Goal: Task Accomplishment & Management: Use online tool/utility

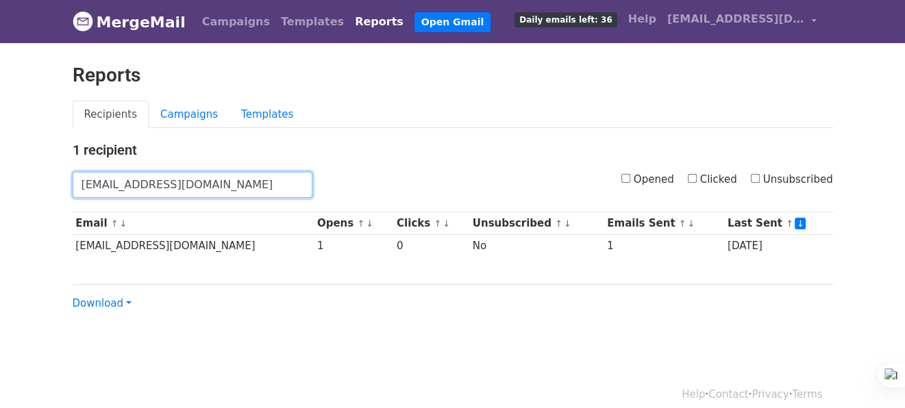
click at [147, 182] on input "[EMAIL_ADDRESS][DOMAIN_NAME]" at bounding box center [193, 185] width 240 height 26
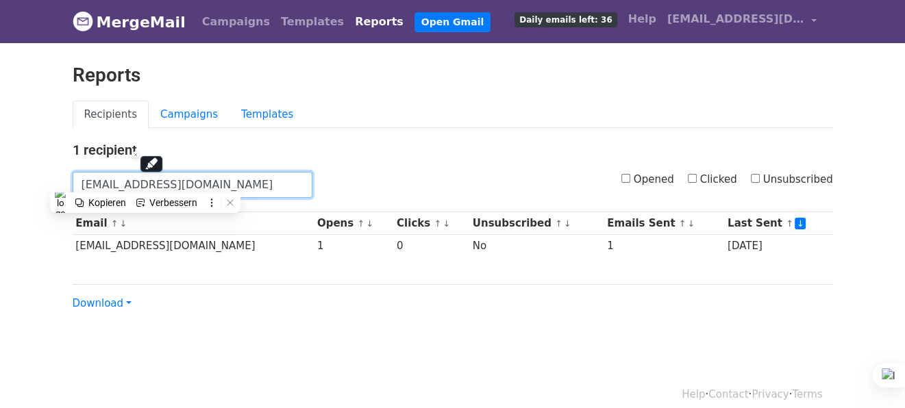
click at [147, 182] on input "sascha.brinkmann@biocompany.de" at bounding box center [193, 185] width 240 height 26
paste input "baz@bode.bio"
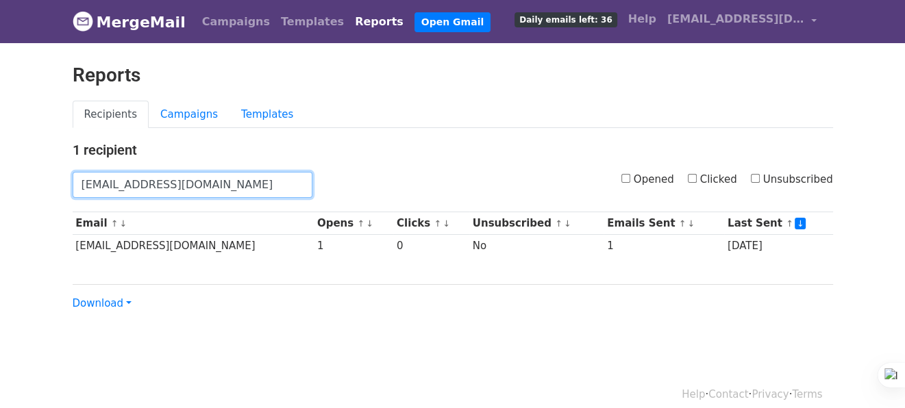
type input "baz@bode.bio"
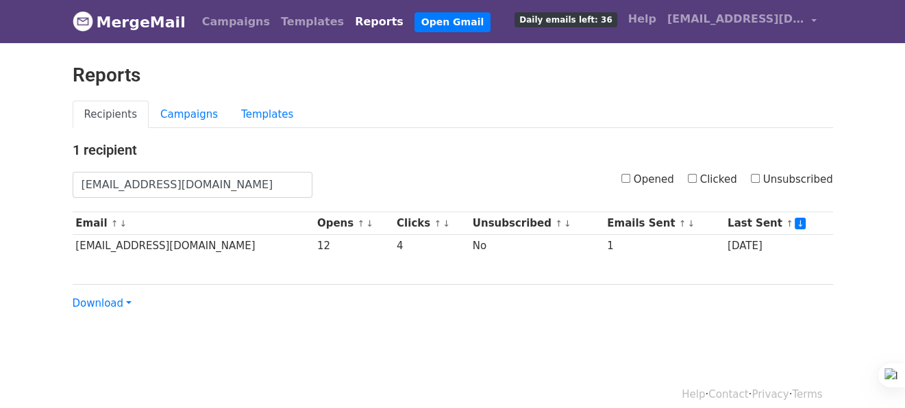
drag, startPoint x: 522, startPoint y: 95, endPoint x: 523, endPoint y: 45, distance: 50.0
click at [523, 92] on div "Reports" at bounding box center [452, 82] width 781 height 37
drag, startPoint x: 205, startPoint y: 16, endPoint x: 200, endPoint y: 72, distance: 56.4
click at [205, 17] on link "Campaigns" at bounding box center [236, 21] width 79 height 27
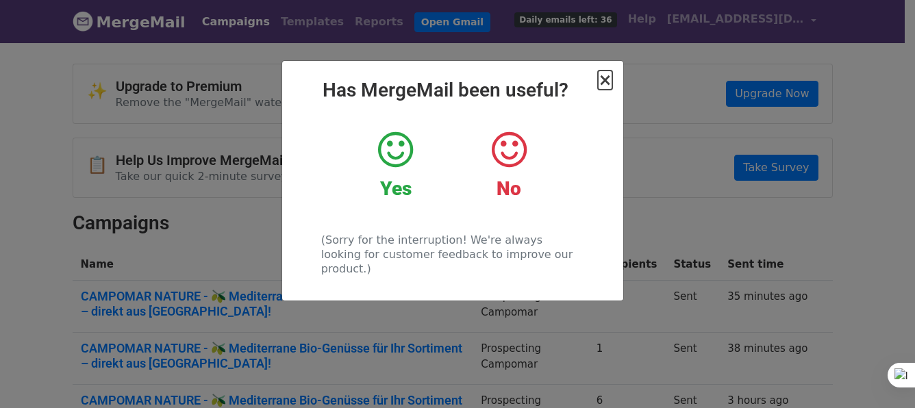
click at [608, 74] on span "×" at bounding box center [605, 80] width 14 height 19
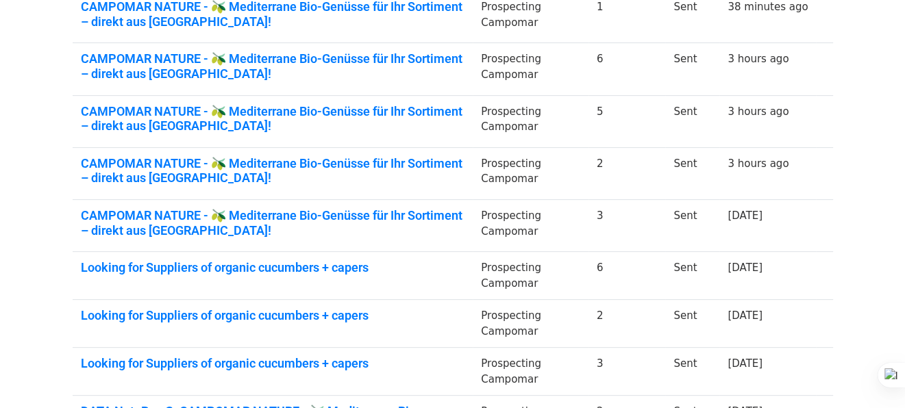
scroll to position [342, 0]
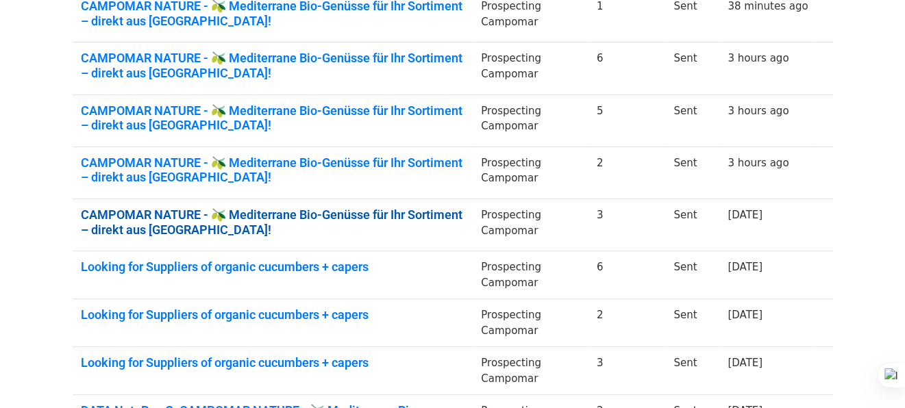
click at [289, 216] on link "CAMPOMAR NATURE - 🫒 Mediterrane Bio-Genüsse für Ihr Sortiment – direkt aus Span…" at bounding box center [273, 222] width 384 height 29
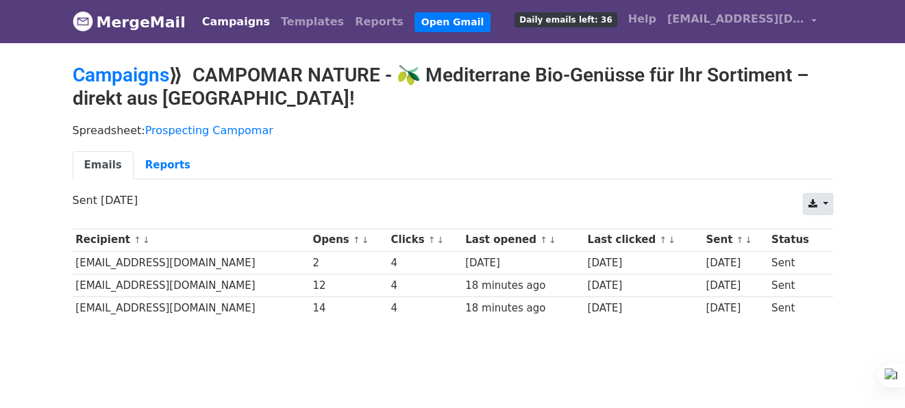
click at [823, 200] on link at bounding box center [817, 204] width 29 height 22
click at [833, 255] on link "Excel" at bounding box center [834, 257] width 62 height 22
click at [146, 77] on link "Campaigns" at bounding box center [121, 75] width 97 height 23
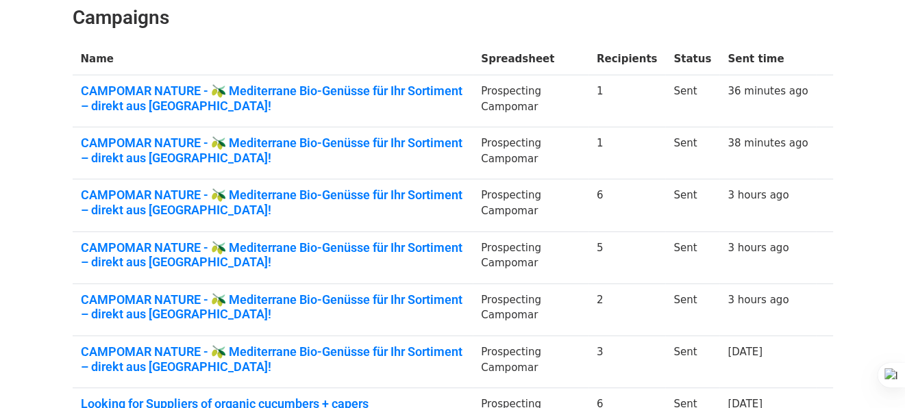
scroll to position [274, 0]
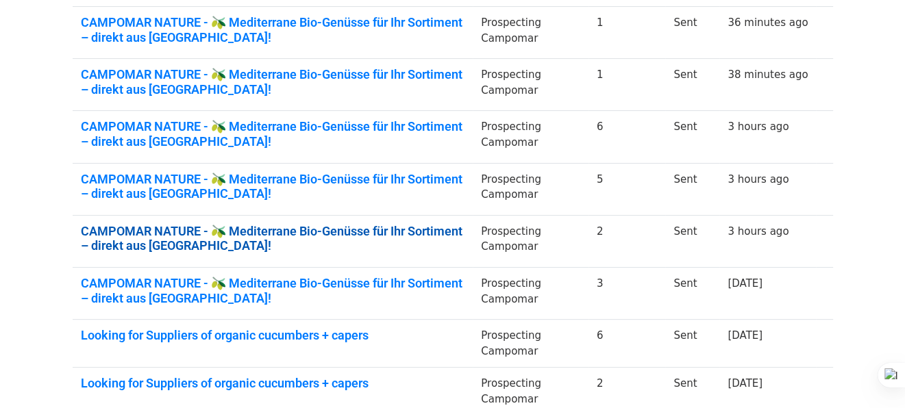
click at [384, 232] on link "CAMPOMAR NATURE - 🫒 Mediterrane Bio-Genüsse für Ihr Sortiment – direkt aus Span…" at bounding box center [273, 238] width 384 height 29
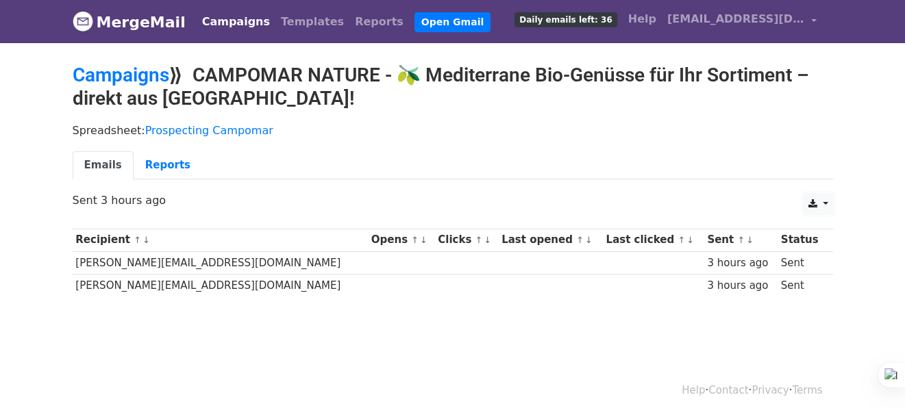
click at [826, 199] on link at bounding box center [817, 204] width 29 height 22
click at [831, 254] on link "Excel" at bounding box center [834, 257] width 62 height 22
click at [137, 67] on link "Campaigns" at bounding box center [121, 75] width 97 height 23
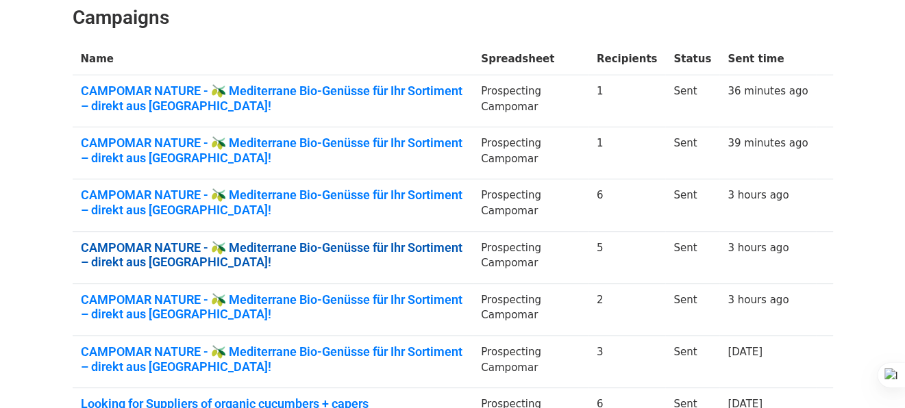
click at [444, 244] on link "CAMPOMAR NATURE - 🫒 Mediterrane Bio-Genüsse für Ihr Sortiment – direkt aus [GEO…" at bounding box center [273, 254] width 384 height 29
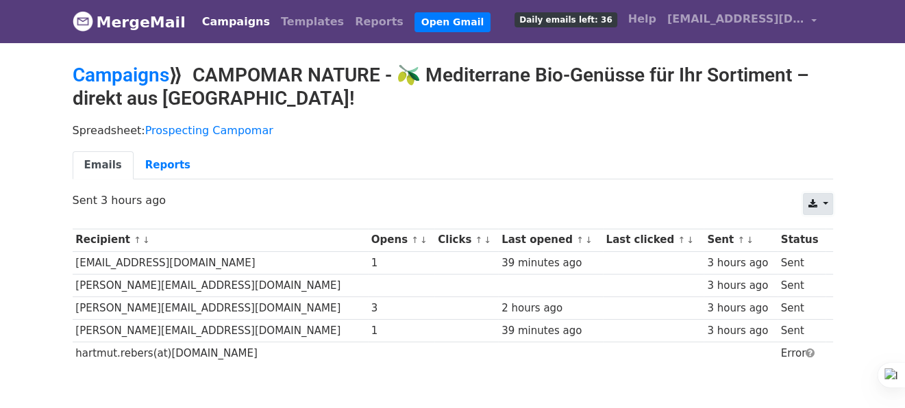
click at [819, 203] on link at bounding box center [817, 204] width 29 height 22
click at [833, 257] on link "Excel" at bounding box center [834, 257] width 62 height 22
click at [108, 74] on link "Campaigns" at bounding box center [121, 75] width 97 height 23
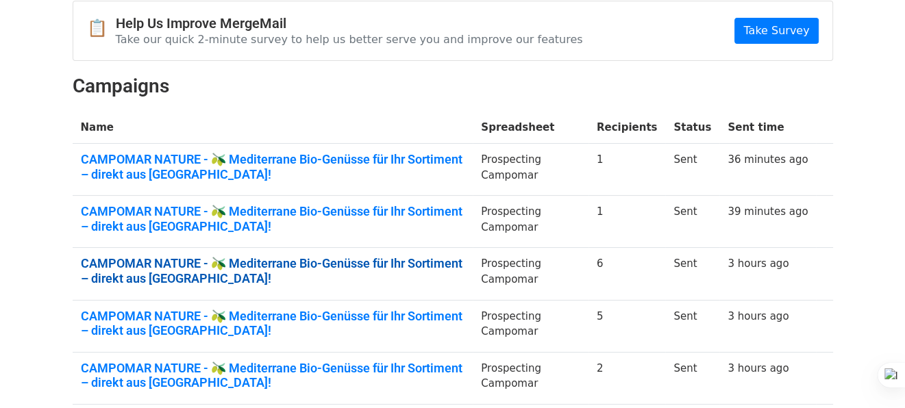
click at [456, 260] on link "CAMPOMAR NATURE - 🫒 Mediterrane Bio-Genüsse für Ihr Sortiment – direkt aus [GEO…" at bounding box center [273, 270] width 384 height 29
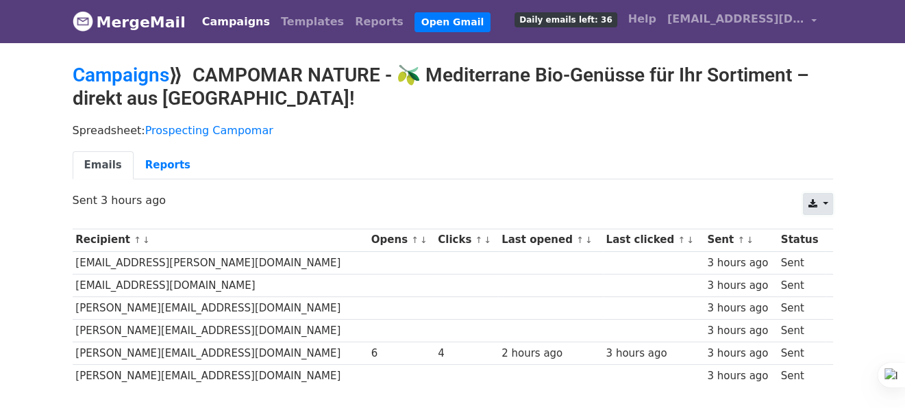
drag, startPoint x: 0, startPoint y: 0, endPoint x: 828, endPoint y: 202, distance: 852.3
click at [828, 202] on link at bounding box center [817, 204] width 29 height 22
drag, startPoint x: 838, startPoint y: 253, endPoint x: 831, endPoint y: 251, distance: 7.2
click at [838, 253] on link "Excel" at bounding box center [834, 257] width 62 height 22
drag, startPoint x: 101, startPoint y: 68, endPoint x: 244, endPoint y: 139, distance: 159.0
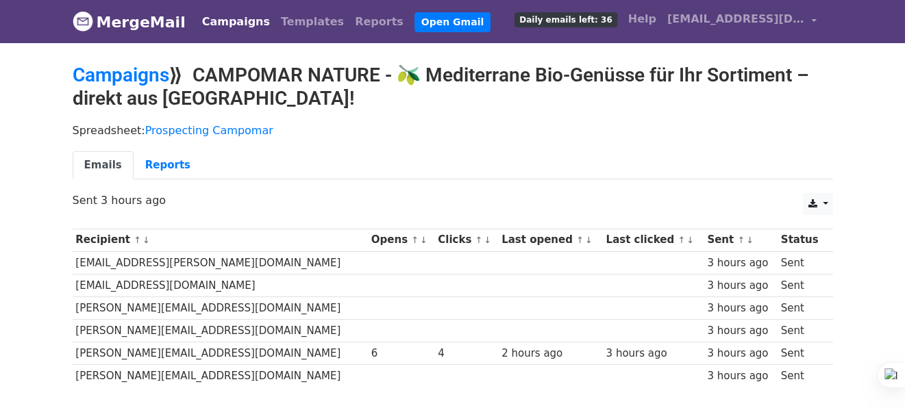
click at [101, 68] on link "Campaigns" at bounding box center [121, 75] width 97 height 23
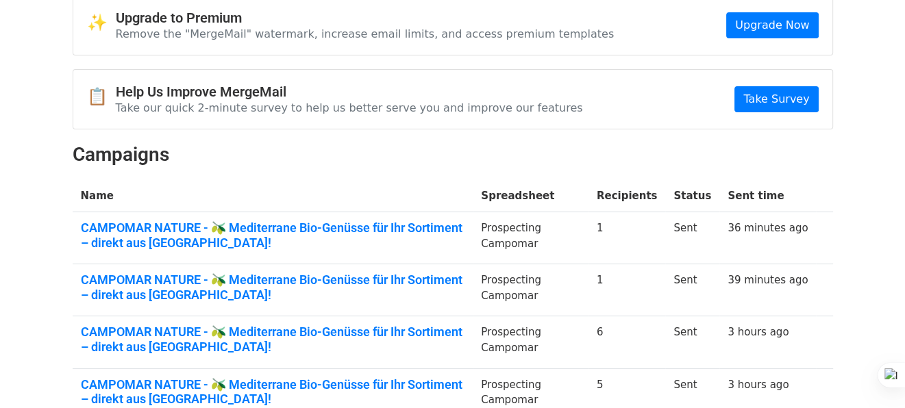
scroll to position [137, 0]
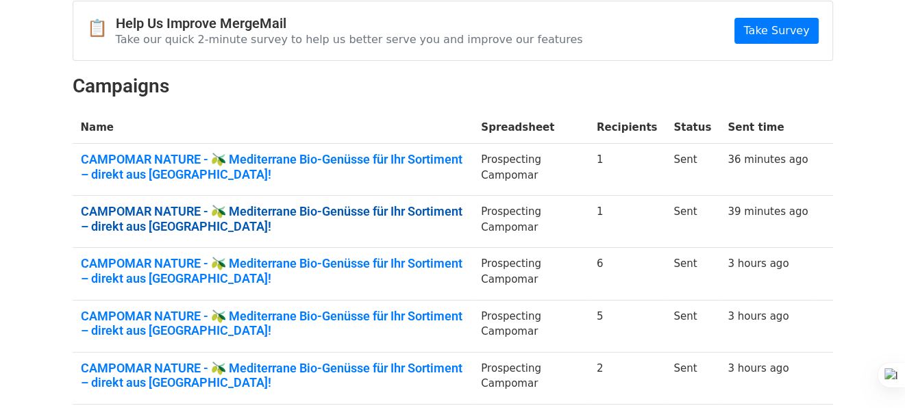
click at [457, 210] on link "CAMPOMAR NATURE - 🫒 Mediterrane Bio-Genüsse für Ihr Sortiment – direkt aus [GEO…" at bounding box center [273, 218] width 384 height 29
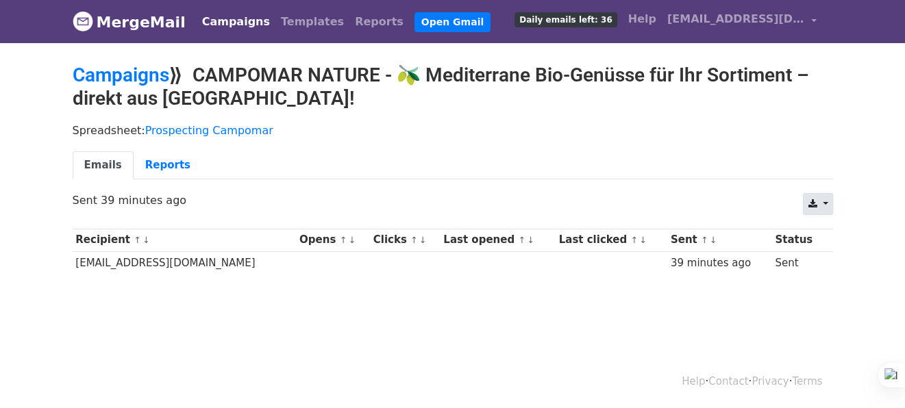
click at [827, 199] on link at bounding box center [817, 204] width 29 height 22
click at [663, 145] on div "Spreadsheet: Prospecting Campomar Emails Reports" at bounding box center [452, 154] width 781 height 77
click at [153, 73] on link "Campaigns" at bounding box center [121, 75] width 97 height 23
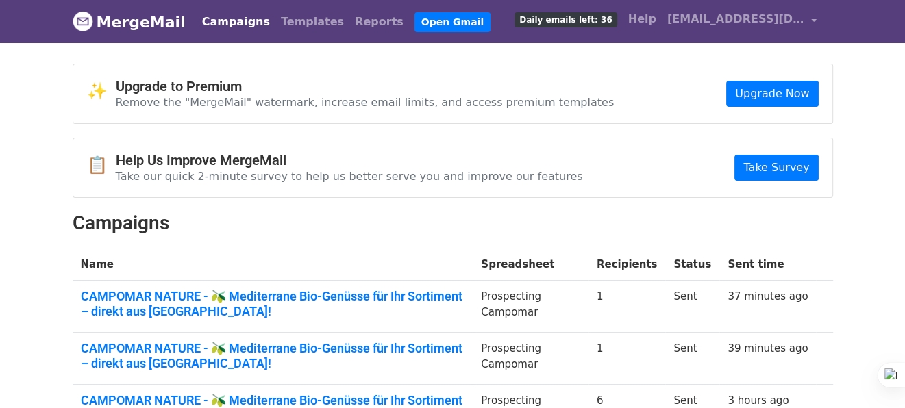
scroll to position [137, 0]
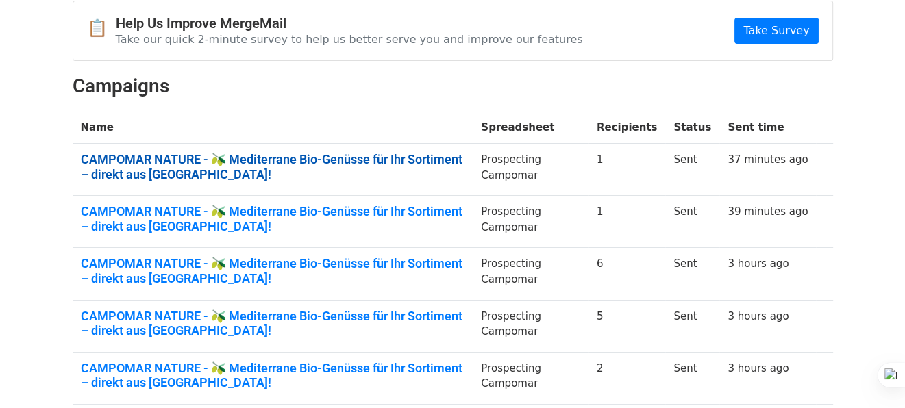
click at [393, 153] on link "CAMPOMAR NATURE - 🫒 Mediterrane Bio-Genüsse für Ihr Sortiment – direkt aus Span…" at bounding box center [273, 166] width 384 height 29
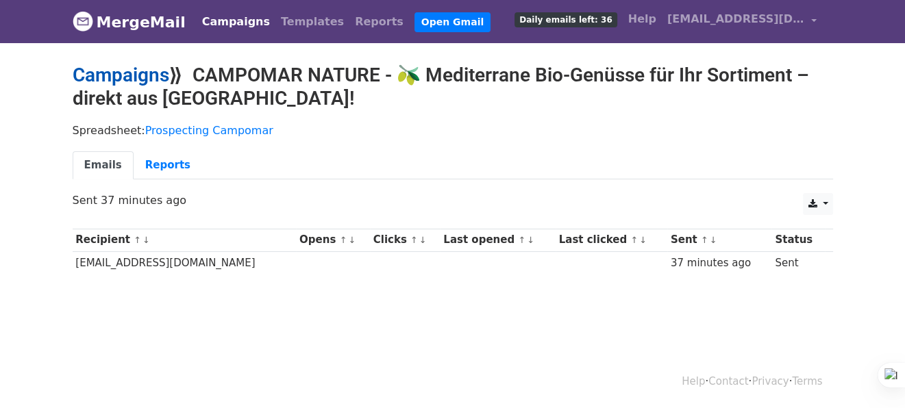
drag, startPoint x: 112, startPoint y: 69, endPoint x: 149, endPoint y: 73, distance: 36.5
click at [114, 68] on link "Campaigns" at bounding box center [121, 75] width 97 height 23
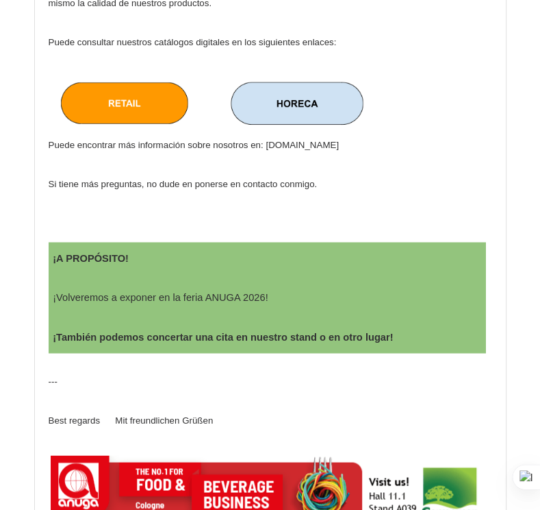
scroll to position [1027, 0]
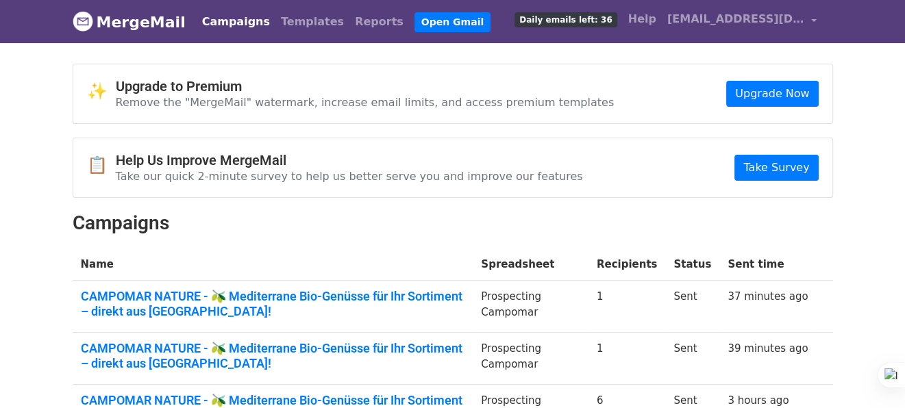
click at [475, 40] on nav "MergeMail Campaigns Templates Reports Open Gmail Daily emails left: 36 Help [EM…" at bounding box center [453, 21] width 760 height 43
click at [279, 21] on link "Templates" at bounding box center [312, 21] width 74 height 27
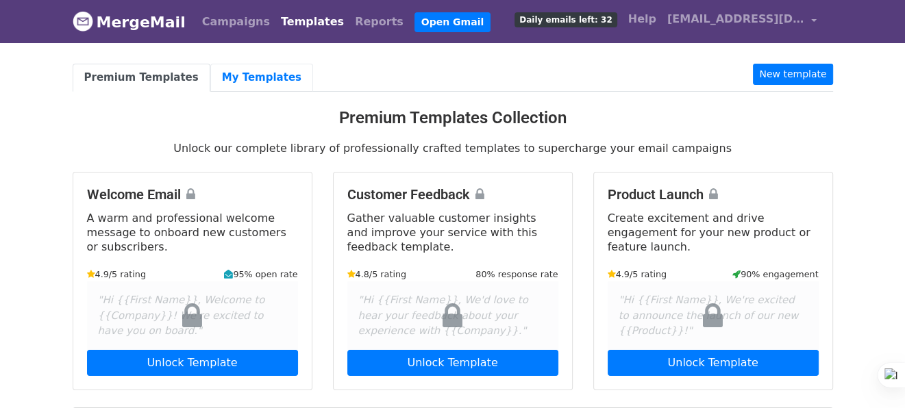
click at [246, 71] on link "My Templates" at bounding box center [261, 78] width 103 height 28
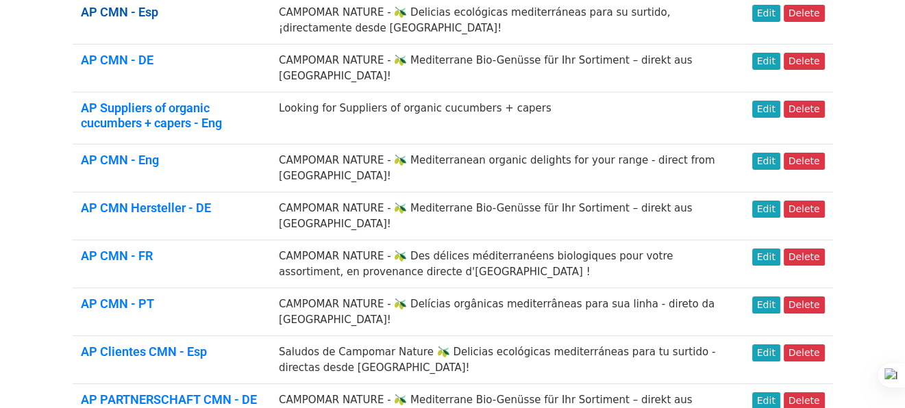
scroll to position [136, 0]
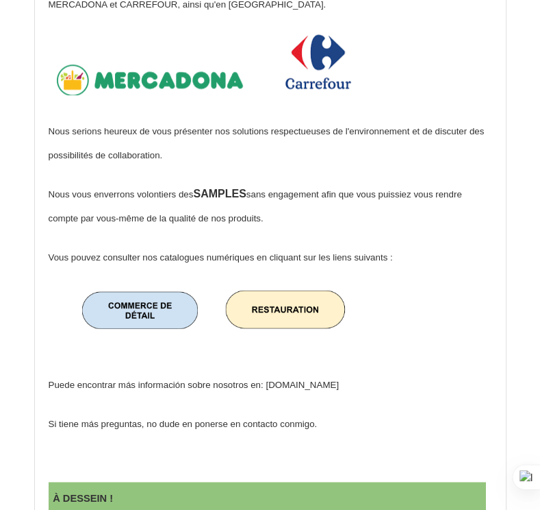
click at [281, 300] on img at bounding box center [287, 308] width 131 height 49
